Goal: Check status: Check status

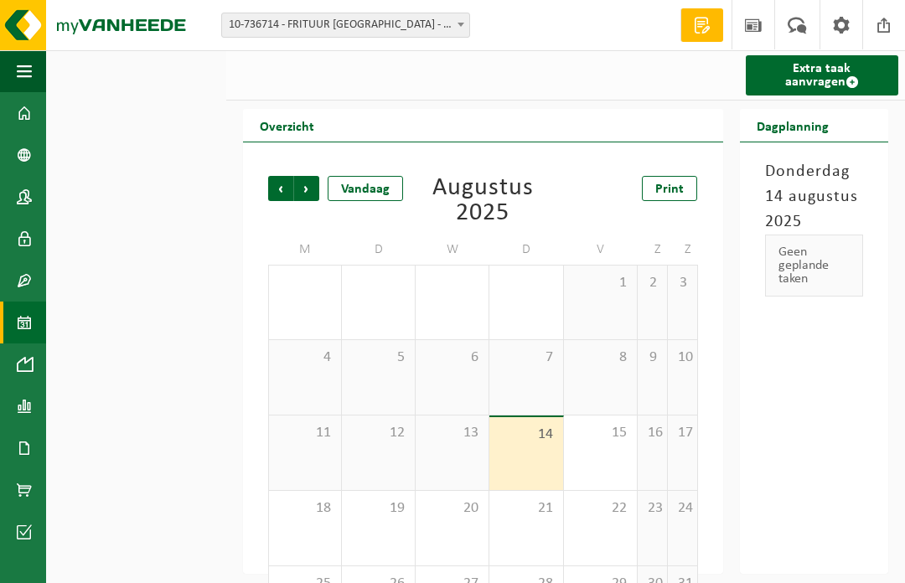
click at [462, 23] on b at bounding box center [460, 25] width 7 height 4
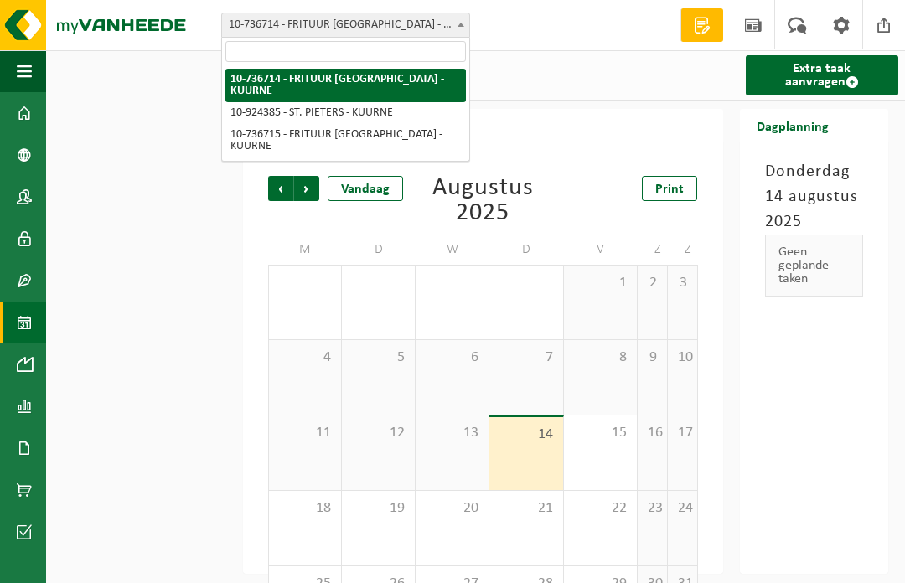
select select "131370"
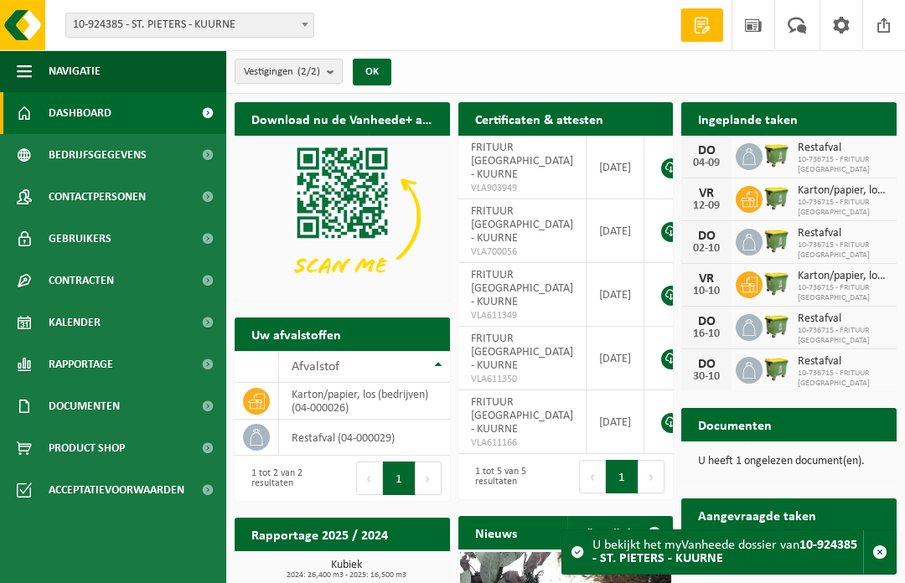
click at [805, 450] on div "U heeft 1 ongelezen document(en)." at bounding box center [788, 462] width 215 height 40
click at [99, 311] on span "Kalender" at bounding box center [75, 323] width 52 height 42
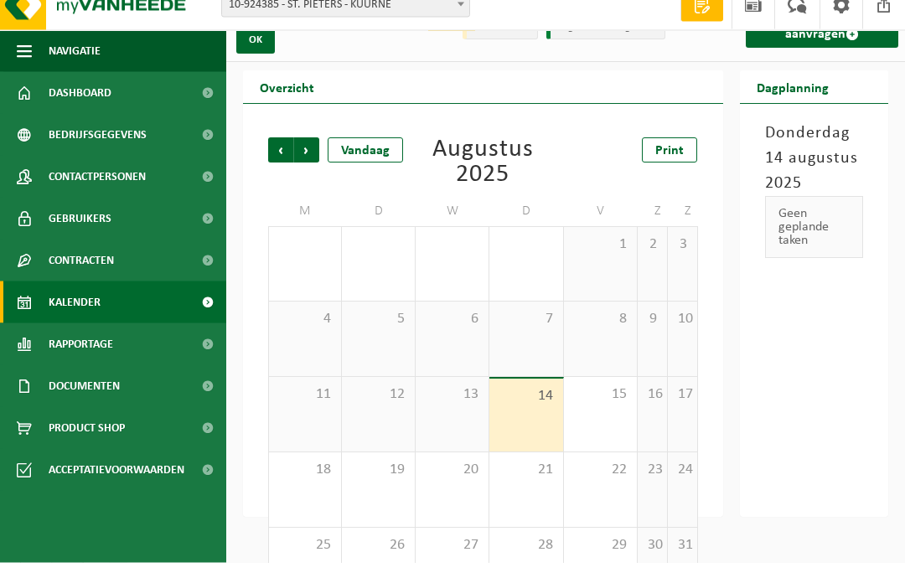
scroll to position [36, 0]
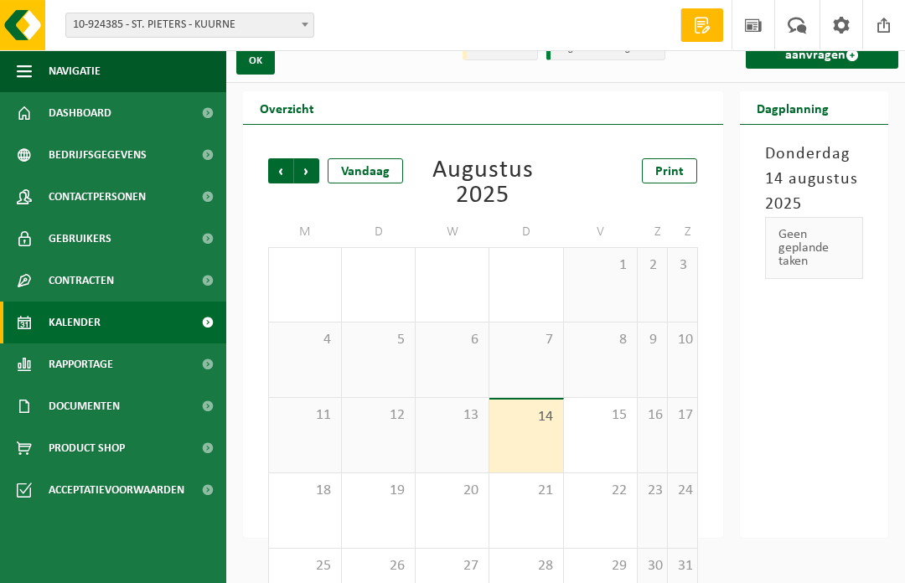
click at [310, 168] on span "Volgende" at bounding box center [306, 170] width 25 height 25
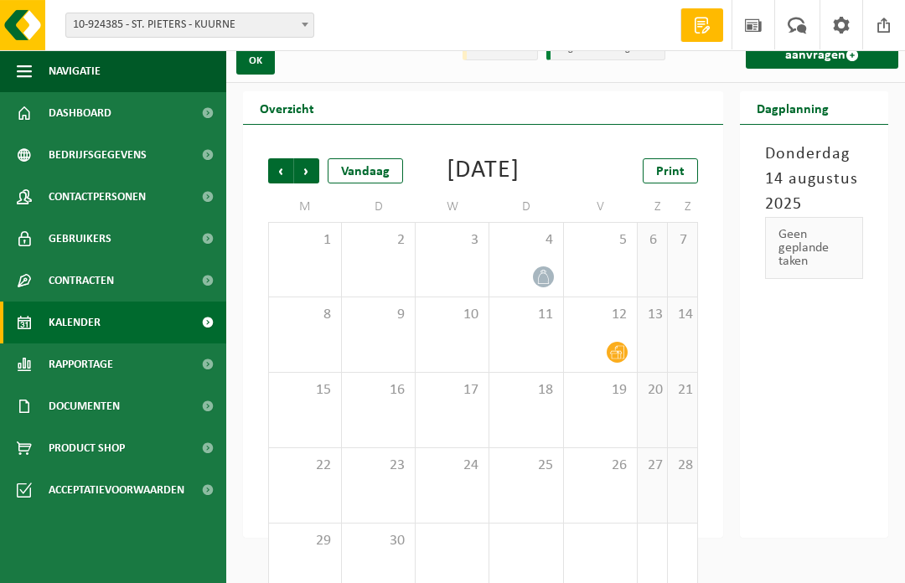
click at [277, 170] on span "Vorige" at bounding box center [280, 170] width 25 height 25
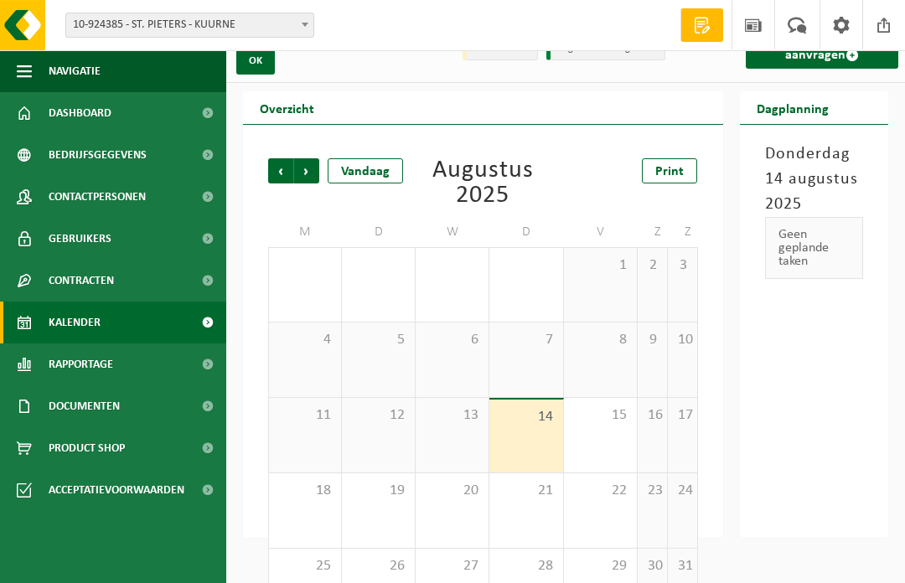
click at [313, 170] on span "Volgende" at bounding box center [306, 170] width 25 height 25
